Goal: Task Accomplishment & Management: Complete application form

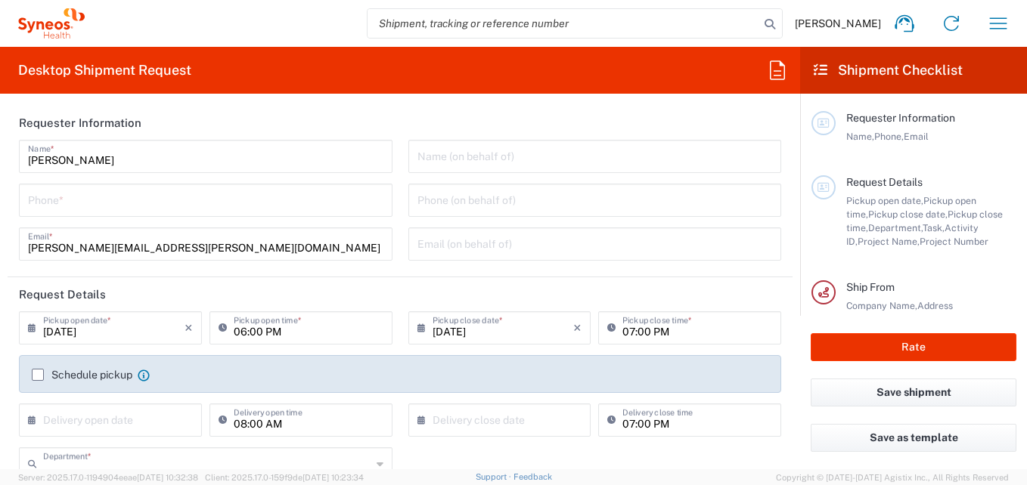
type input "3216"
type input "[GEOGRAPHIC_DATA]"
type input "Syneos Health Brasil Ltda"
click at [1002, 28] on icon "button" at bounding box center [998, 23] width 24 height 24
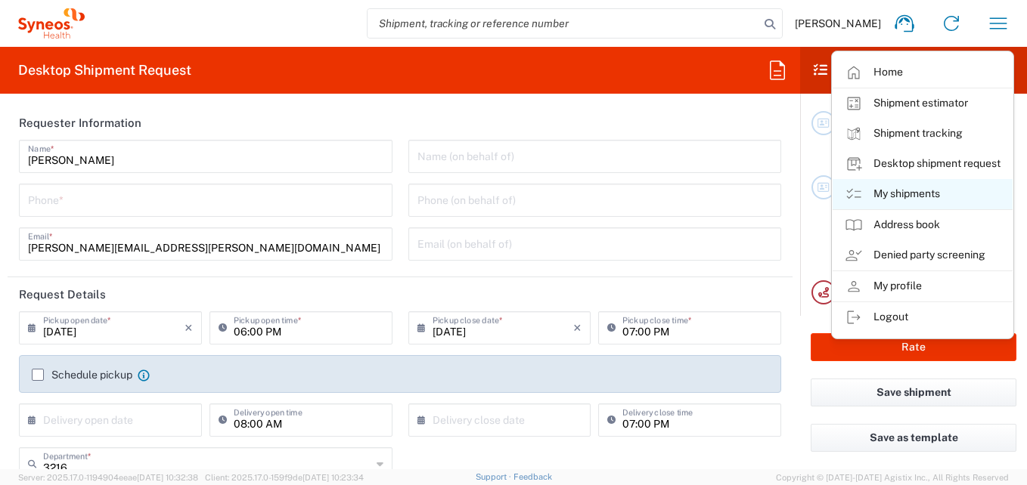
click at [911, 193] on link "My shipments" at bounding box center [922, 194] width 180 height 30
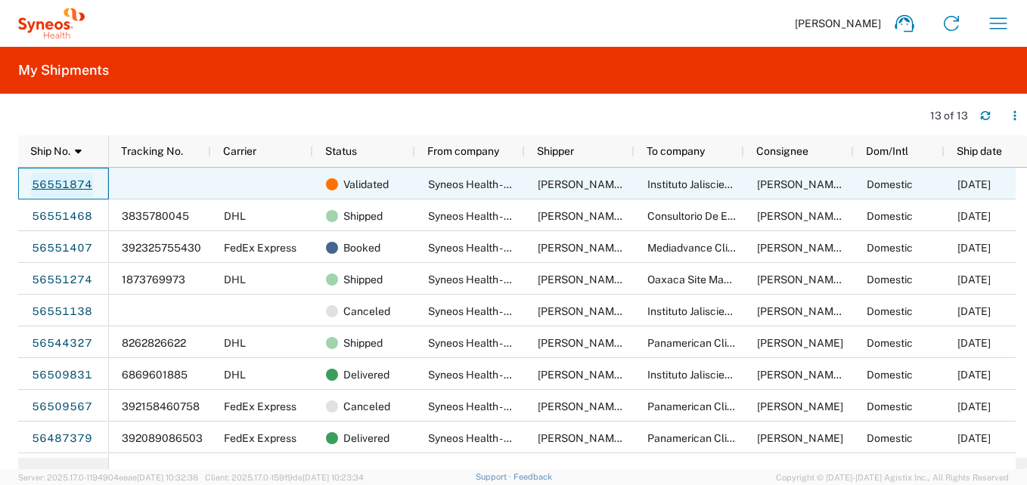
click at [74, 178] on link "56551874" at bounding box center [62, 185] width 62 height 24
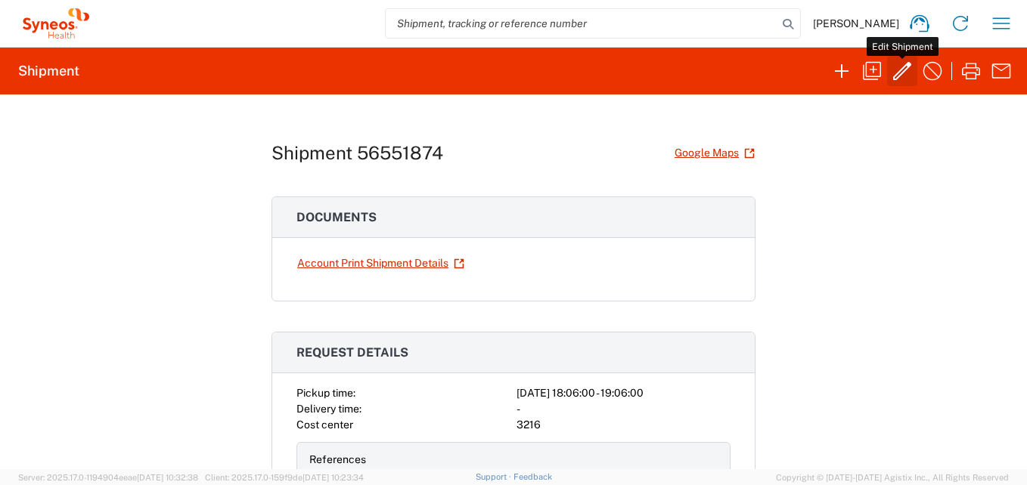
click at [905, 71] on icon "button" at bounding box center [902, 71] width 18 height 18
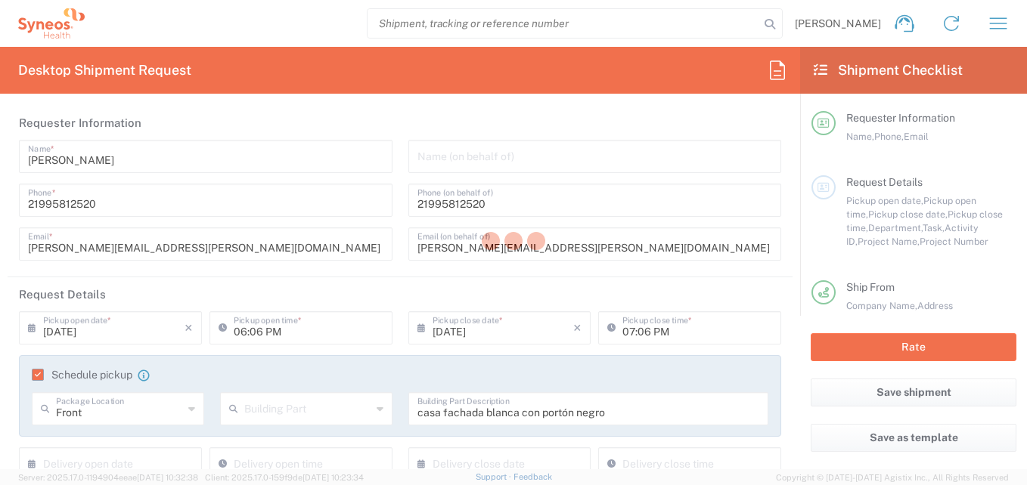
type input "3216"
type input "7041203"
type input "Teva 7041203"
type input "[GEOGRAPHIC_DATA]"
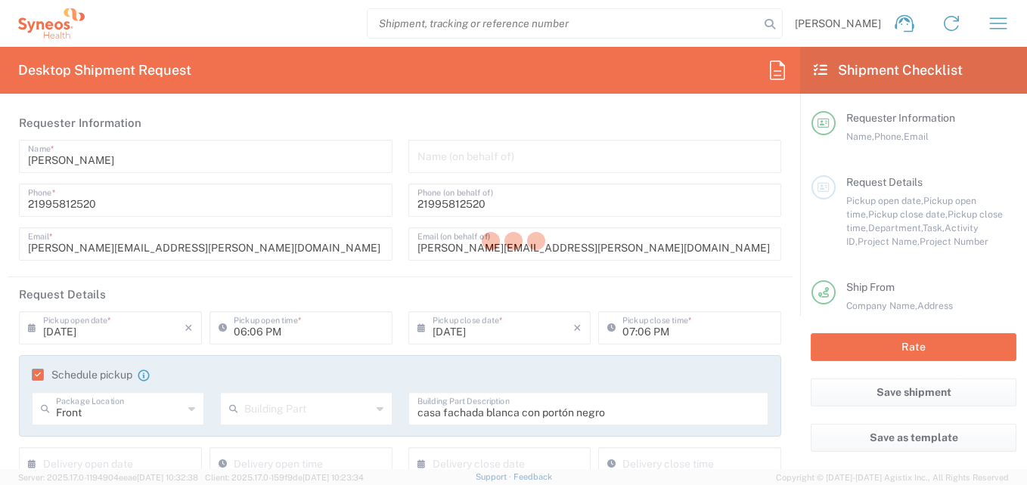
type input "Your Packaging"
type input "USD"
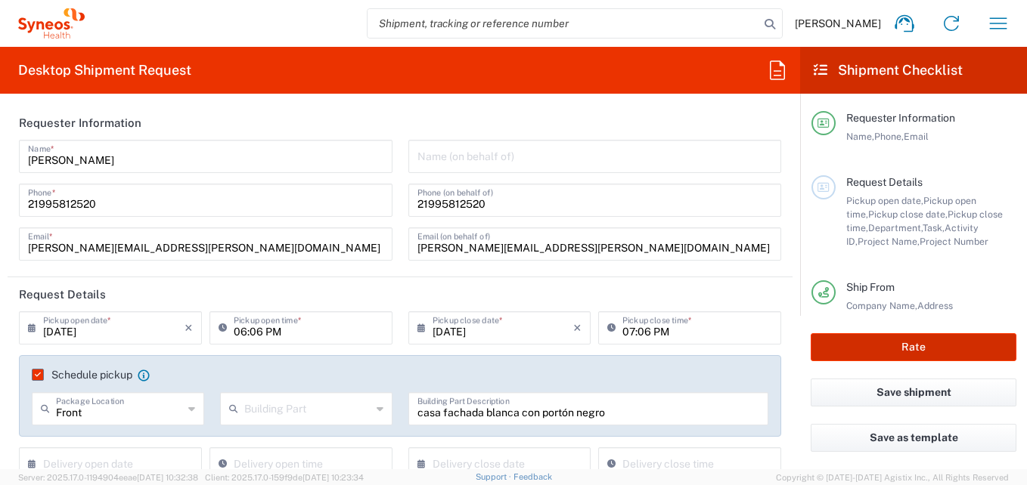
click at [884, 353] on button "Rate" at bounding box center [913, 347] width 206 height 28
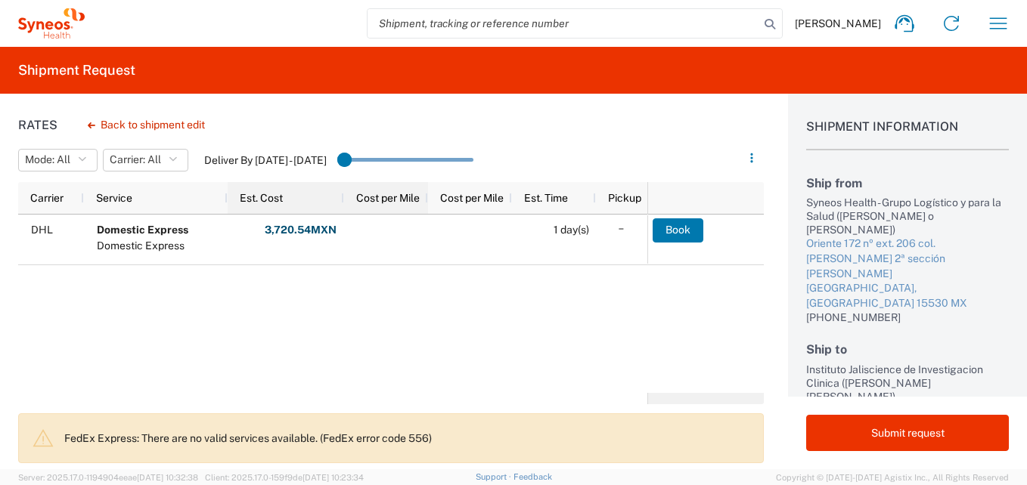
drag, startPoint x: 311, startPoint y: 192, endPoint x: 343, endPoint y: 194, distance: 32.5
click at [343, 194] on div at bounding box center [343, 198] width 6 height 32
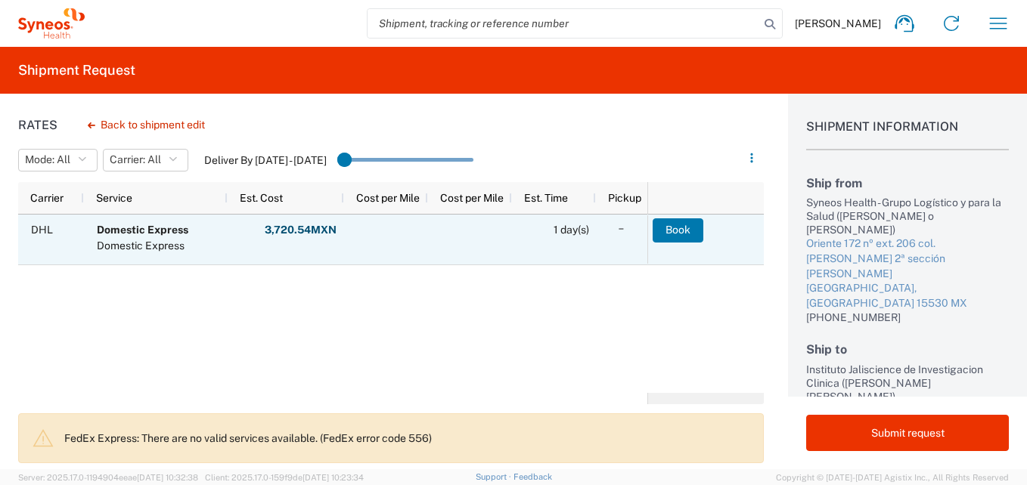
click at [695, 229] on button "Book" at bounding box center [677, 230] width 51 height 24
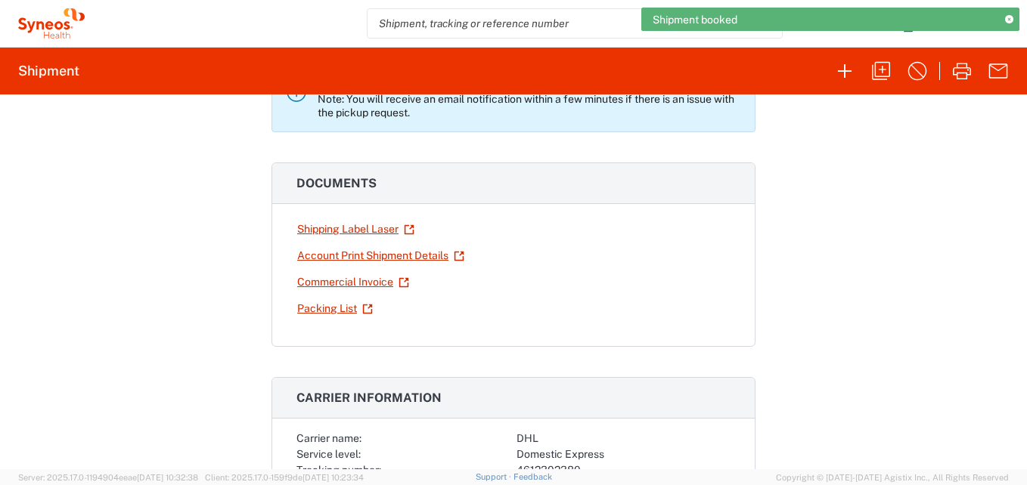
scroll to position [151, 0]
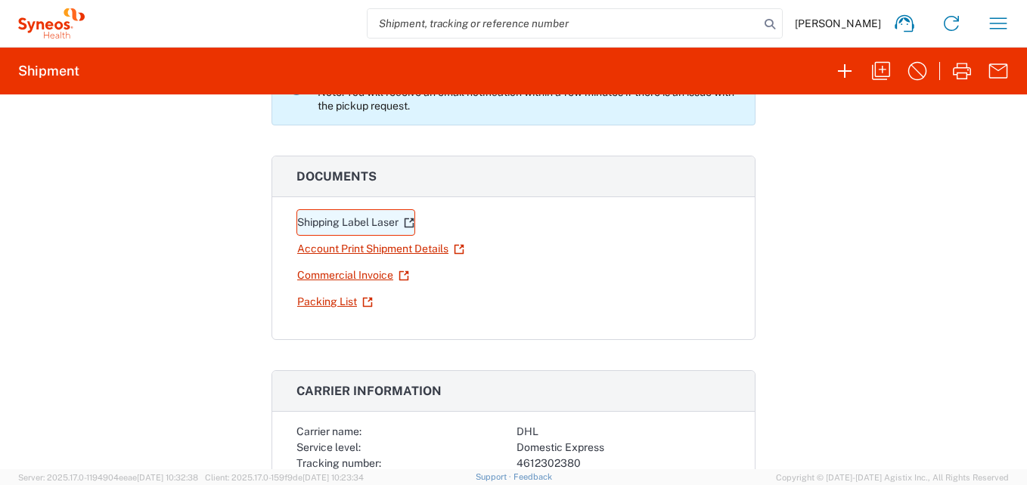
click at [348, 224] on link "Shipping Label Laser" at bounding box center [355, 222] width 119 height 26
